Goal: Task Accomplishment & Management: Manage account settings

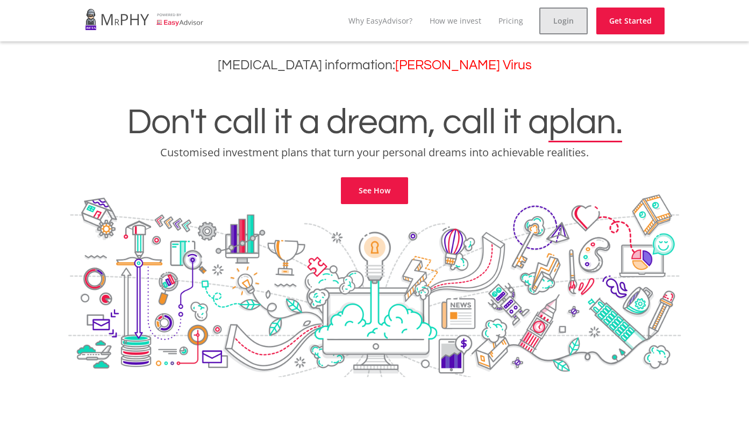
click at [558, 21] on link "Login" at bounding box center [563, 21] width 48 height 27
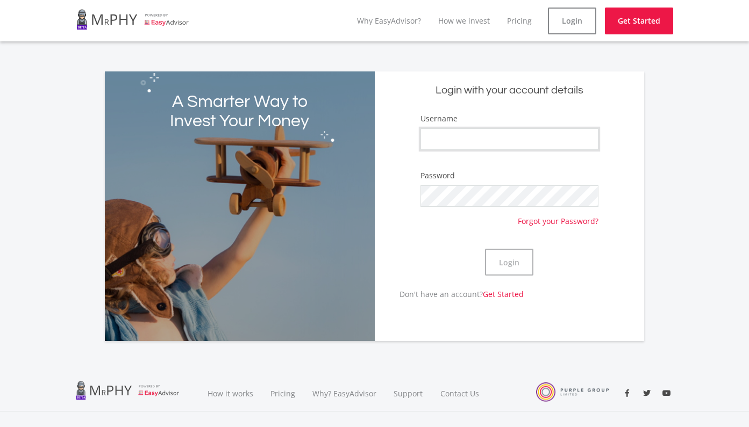
type input "AnitaI"
click at [502, 266] on button "Login" at bounding box center [509, 262] width 48 height 27
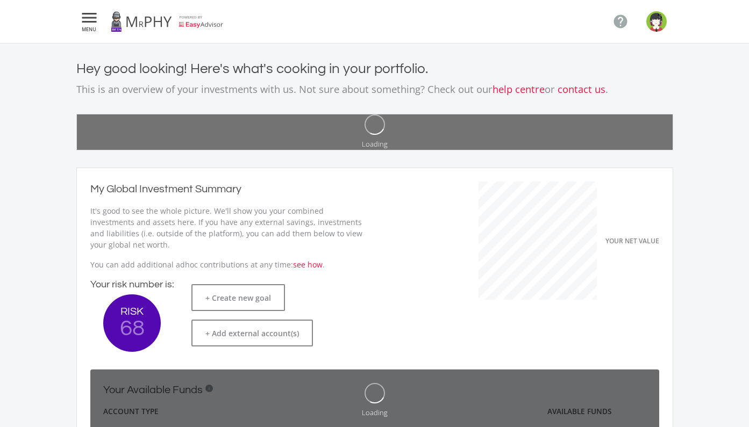
scroll to position [170, 295]
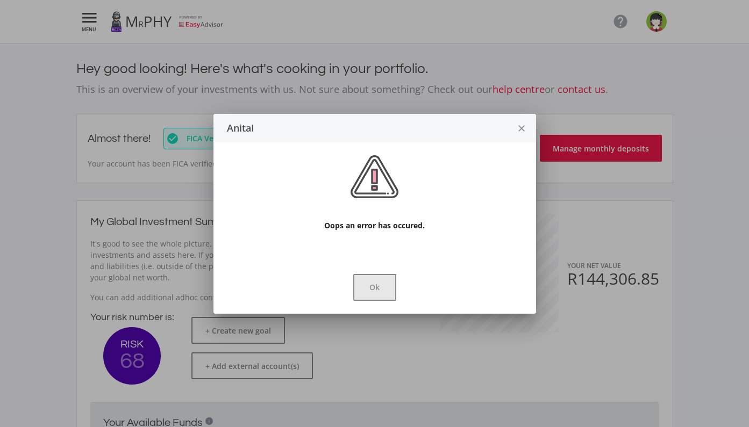
click at [378, 290] on button "Ok" at bounding box center [374, 287] width 43 height 27
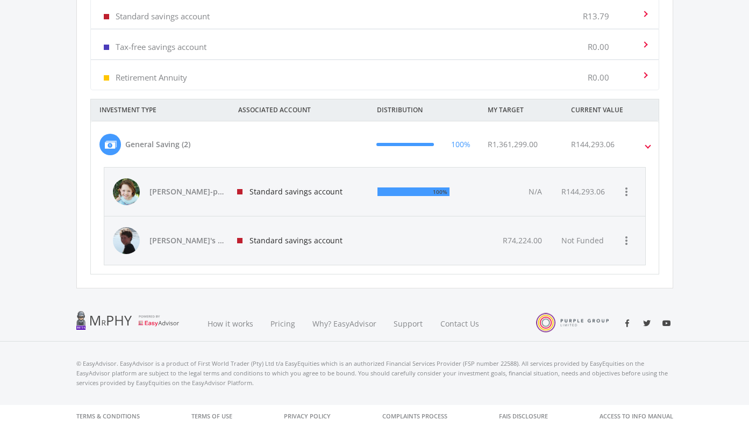
scroll to position [466, 0]
click at [288, 194] on div "Standard savings account" at bounding box center [299, 192] width 141 height 48
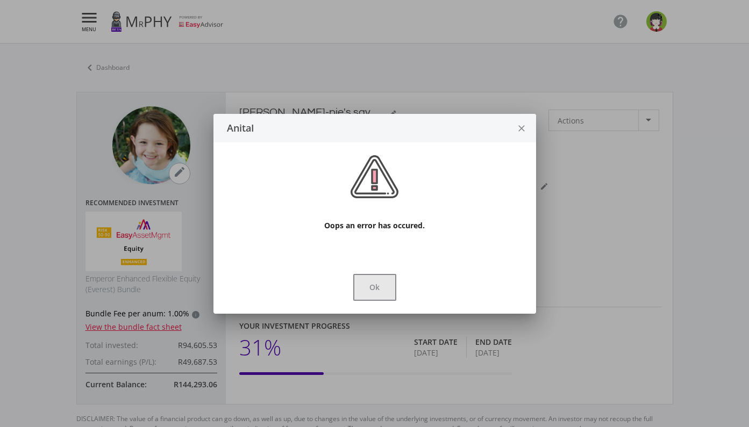
click at [372, 292] on button "Ok" at bounding box center [374, 287] width 43 height 27
